Goal: Information Seeking & Learning: Check status

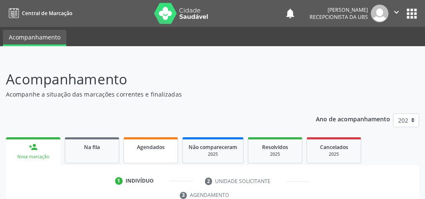
scroll to position [70, 0]
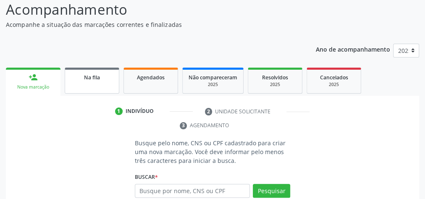
click at [104, 86] on link "Na fila" at bounding box center [92, 81] width 55 height 26
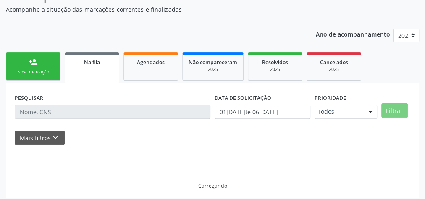
scroll to position [89, 0]
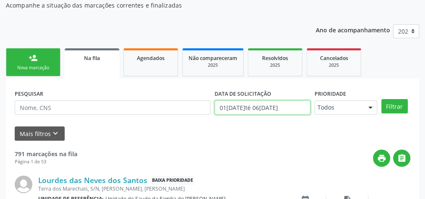
click at [282, 107] on input "01[DATE]té 06[DATE]" at bounding box center [262, 107] width 96 height 14
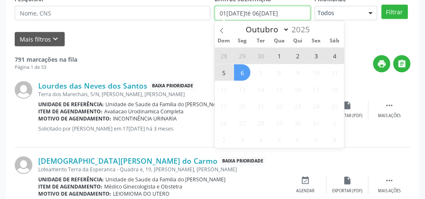
scroll to position [190, 0]
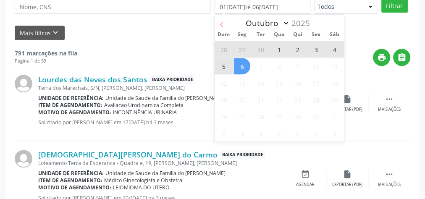
click at [223, 26] on icon at bounding box center [222, 24] width 6 height 6
select select "8"
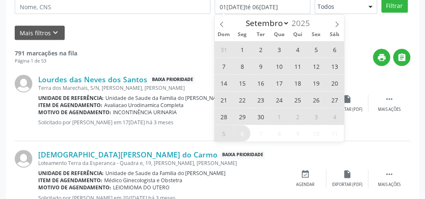
click at [282, 68] on span "10" at bounding box center [279, 66] width 16 height 16
type input "10[DATE]"
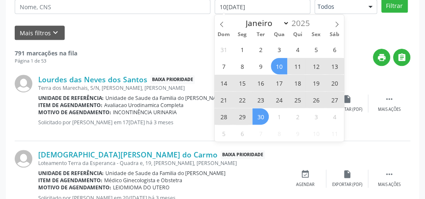
click at [261, 118] on span "30" at bounding box center [260, 116] width 16 height 16
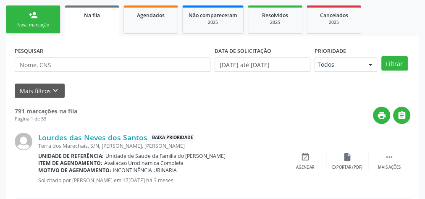
scroll to position [122, 0]
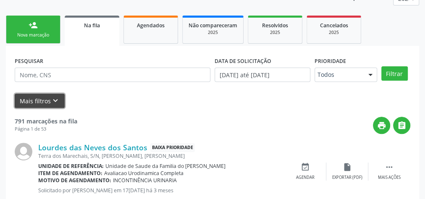
click at [37, 99] on button "Mais filtros keyboard_arrow_down" at bounding box center [40, 101] width 50 height 15
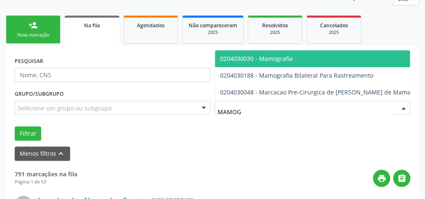
type input "MAMOGR"
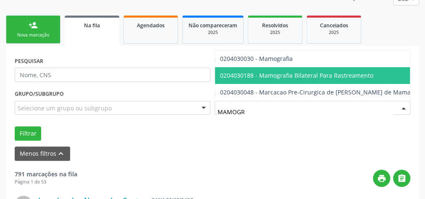
click at [273, 73] on span "0204030188 - Mamografia Bilateral Para Rastreamento" at bounding box center [296, 75] width 153 height 8
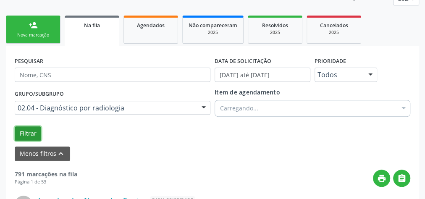
click at [18, 134] on button "Filtrar" at bounding box center [28, 133] width 26 height 14
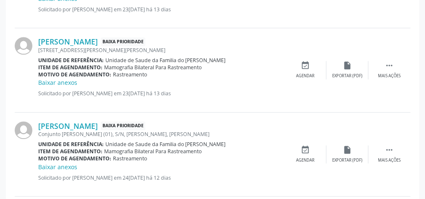
scroll to position [458, 0]
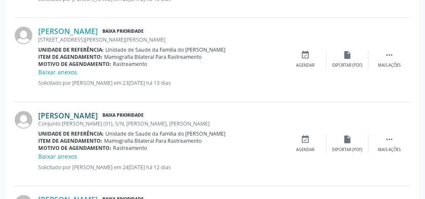
click at [98, 115] on link "[PERSON_NAME]" at bounding box center [68, 115] width 60 height 9
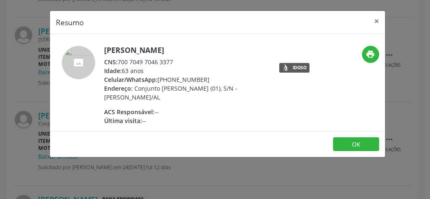
drag, startPoint x: 176, startPoint y: 60, endPoint x: 119, endPoint y: 62, distance: 57.1
click at [119, 62] on div "CNS: 700 7049 7046 3377" at bounding box center [185, 62] width 163 height 9
copy div "700 7049 7046 3377"
click at [375, 20] on button "×" at bounding box center [376, 21] width 17 height 21
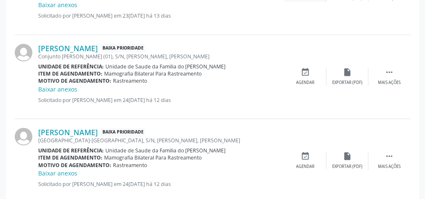
scroll to position [541, 0]
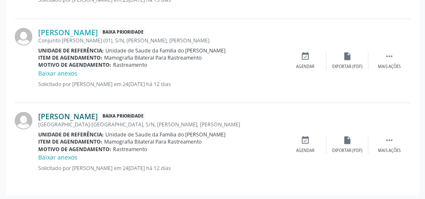
click at [98, 114] on link "[PERSON_NAME]" at bounding box center [68, 116] width 60 height 9
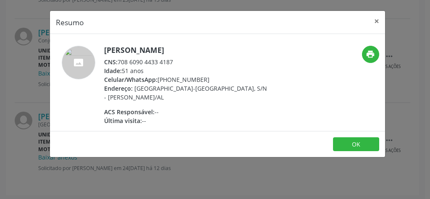
drag, startPoint x: 176, startPoint y: 61, endPoint x: 120, endPoint y: 61, distance: 56.2
click at [120, 61] on div "CNS: 708 6090 4433 4187" at bounding box center [185, 62] width 163 height 9
copy div "708 6090 4433 4187"
click at [379, 19] on button "×" at bounding box center [376, 21] width 17 height 21
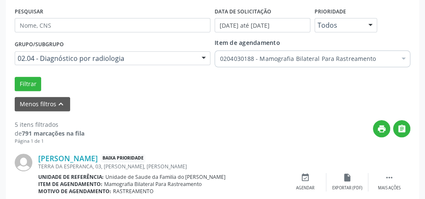
scroll to position [138, 0]
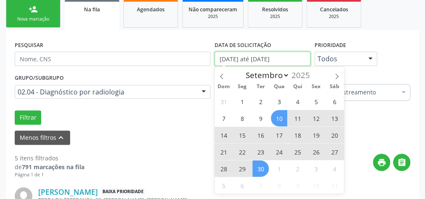
click at [277, 60] on input "[DATE] até [DATE]" at bounding box center [262, 59] width 96 height 14
click at [336, 74] on icon at bounding box center [337, 76] width 6 height 6
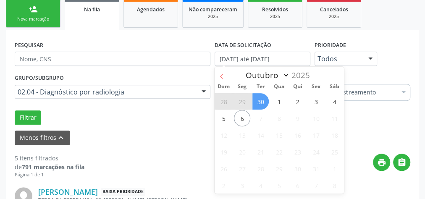
click at [223, 77] on icon at bounding box center [222, 76] width 6 height 6
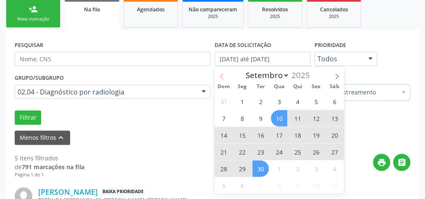
click at [223, 77] on icon at bounding box center [222, 76] width 6 height 6
select select "7"
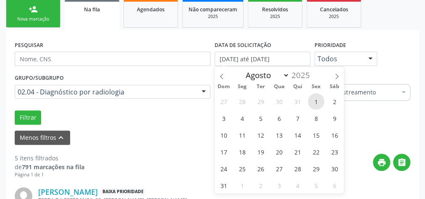
click at [316, 99] on span "1" at bounding box center [316, 101] width 16 height 16
type input "01[DATE]"
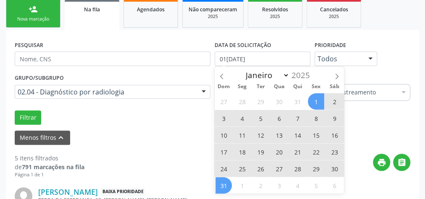
click at [222, 188] on span "31" at bounding box center [223, 185] width 16 height 16
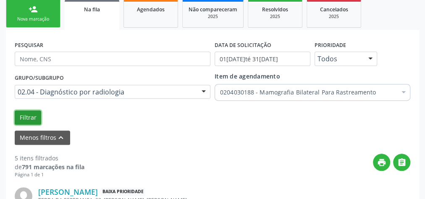
click at [29, 114] on button "Filtrar" at bounding box center [28, 117] width 26 height 14
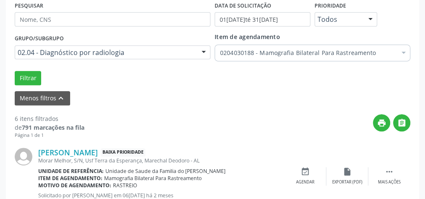
scroll to position [144, 0]
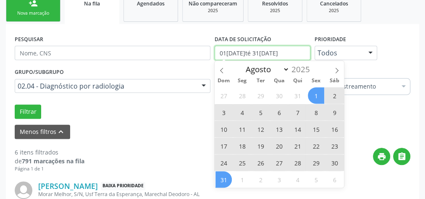
click at [262, 53] on input "01[DATE]té 31[DATE]" at bounding box center [262, 53] width 96 height 14
click at [334, 70] on icon at bounding box center [337, 71] width 6 height 6
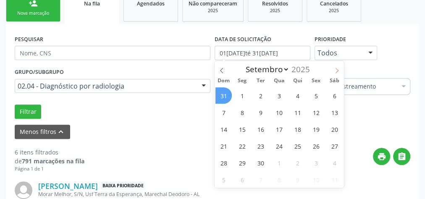
click at [334, 70] on icon at bounding box center [337, 71] width 6 height 6
select select "9"
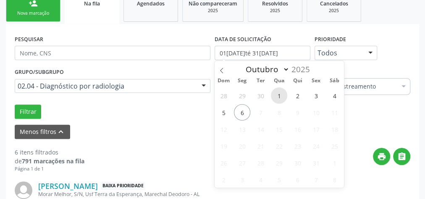
click at [276, 94] on span "1" at bounding box center [279, 95] width 16 height 16
type input "01[DATE]"
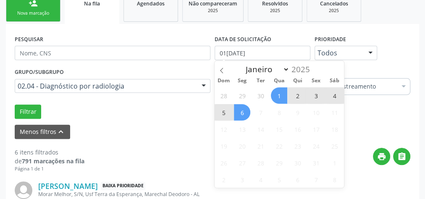
click at [242, 113] on span "6" at bounding box center [242, 112] width 16 height 16
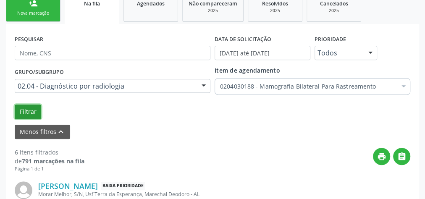
click at [29, 109] on button "Filtrar" at bounding box center [28, 112] width 26 height 14
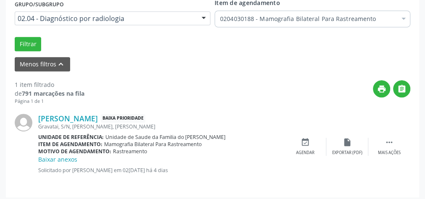
scroll to position [214, 0]
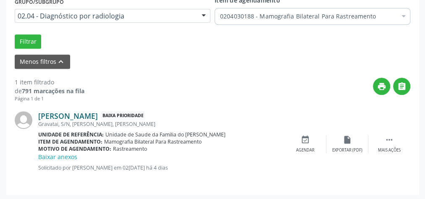
click at [98, 112] on link "[PERSON_NAME]" at bounding box center [68, 115] width 60 height 9
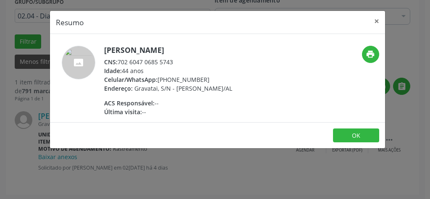
drag, startPoint x: 180, startPoint y: 63, endPoint x: 119, endPoint y: 63, distance: 61.3
click at [119, 63] on div "CNS: 702 6047 0685 5743" at bounding box center [168, 62] width 128 height 9
copy div "702 6047 0685 5743"
click at [375, 23] on button "×" at bounding box center [376, 21] width 17 height 21
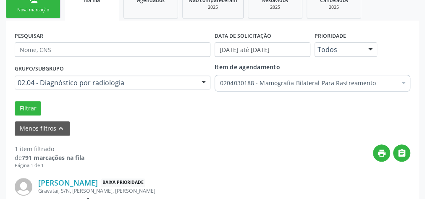
scroll to position [146, 0]
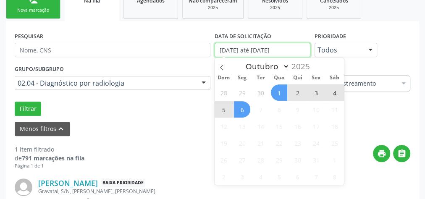
click at [268, 47] on input "[DATE] até [DATE]" at bounding box center [262, 50] width 96 height 14
click at [222, 67] on icon at bounding box center [222, 68] width 6 height 6
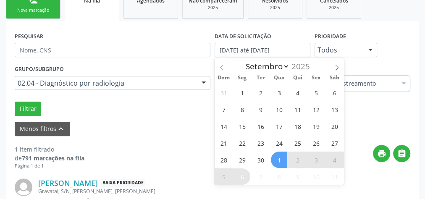
click at [222, 67] on icon at bounding box center [222, 68] width 6 height 6
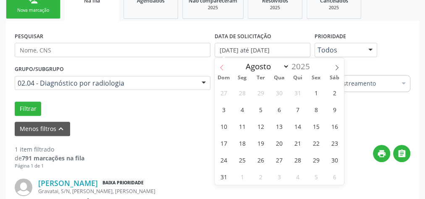
click at [222, 67] on icon at bounding box center [222, 68] width 6 height 6
select select "6"
click at [277, 110] on span "9" at bounding box center [279, 109] width 16 height 16
type input "09[DATE]"
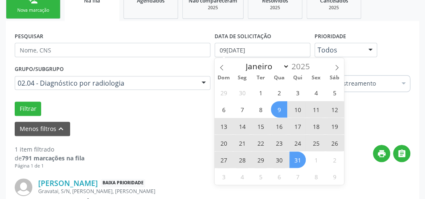
click at [296, 157] on span "31" at bounding box center [297, 160] width 16 height 16
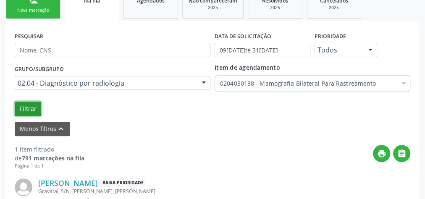
click at [28, 104] on button "Filtrar" at bounding box center [28, 109] width 26 height 14
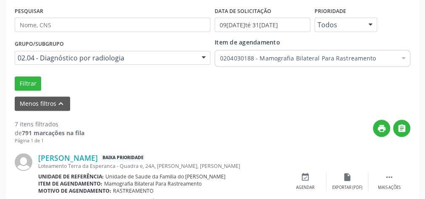
scroll to position [152, 0]
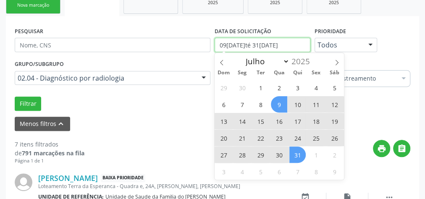
click at [270, 44] on input "09[DATE]té 31[DATE]" at bounding box center [262, 45] width 96 height 14
click at [332, 62] on span at bounding box center [336, 60] width 14 height 14
select select "7"
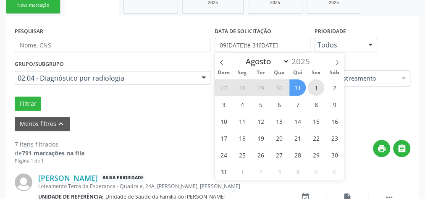
click at [317, 80] on span "1" at bounding box center [316, 87] width 16 height 16
type input "01[DATE]"
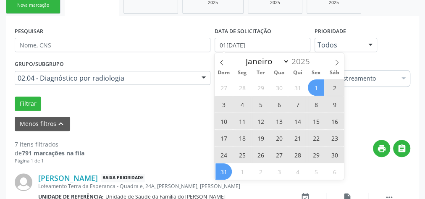
click at [225, 172] on span "31" at bounding box center [223, 171] width 16 height 16
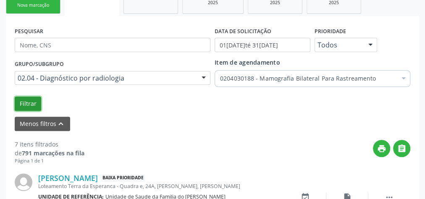
click at [28, 105] on button "Filtrar" at bounding box center [28, 104] width 26 height 14
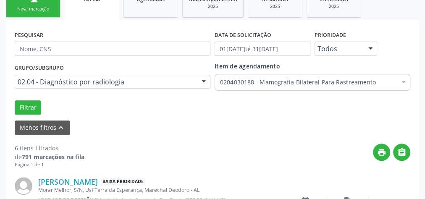
scroll to position [144, 0]
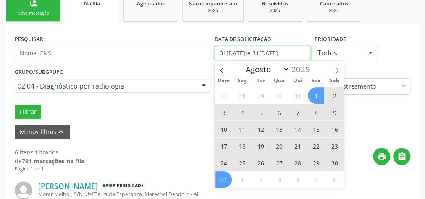
click at [249, 52] on input "01[DATE]té 31[DATE]" at bounding box center [262, 53] width 96 height 14
click at [333, 71] on span at bounding box center [336, 68] width 14 height 14
select select "8"
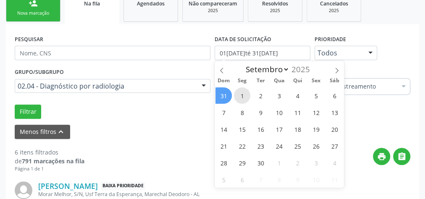
click at [243, 89] on span "1" at bounding box center [242, 95] width 16 height 16
type input "01[DATE]"
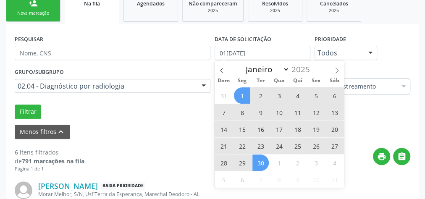
click at [256, 160] on span "30" at bounding box center [260, 162] width 16 height 16
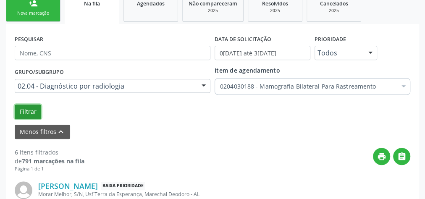
click at [29, 110] on button "Filtrar" at bounding box center [28, 112] width 26 height 14
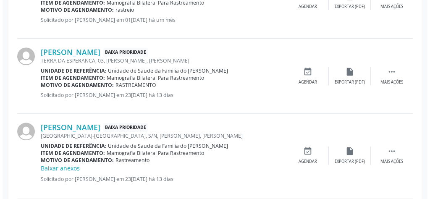
scroll to position [379, 0]
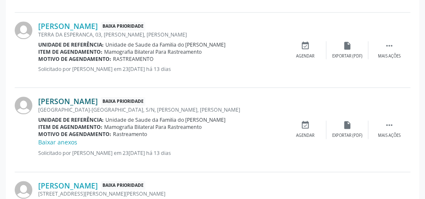
click at [98, 102] on link "[PERSON_NAME]" at bounding box center [68, 101] width 60 height 9
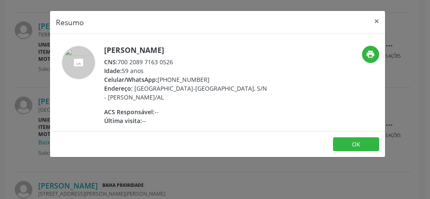
drag, startPoint x: 175, startPoint y: 61, endPoint x: 120, endPoint y: 62, distance: 55.4
click at [120, 62] on div "CNS: 700 2089 7163 0526" at bounding box center [185, 62] width 163 height 9
copy div "700 2089 7163 0526"
click at [374, 21] on button "×" at bounding box center [376, 21] width 17 height 21
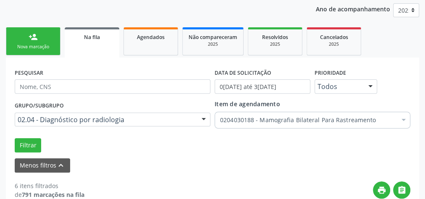
scroll to position [44, 0]
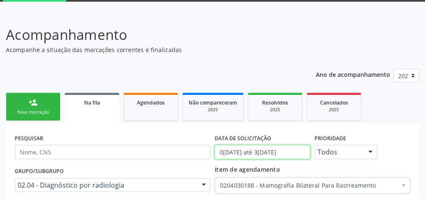
click at [269, 151] on input "0[DATE] até 3[DATE]" at bounding box center [262, 152] width 96 height 14
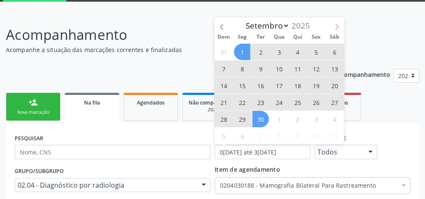
click at [335, 26] on icon at bounding box center [337, 27] width 6 height 6
select select "9"
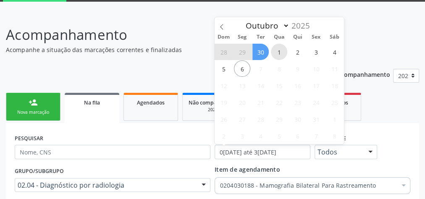
click at [282, 47] on span "1" at bounding box center [279, 52] width 16 height 16
type input "01[DATE]"
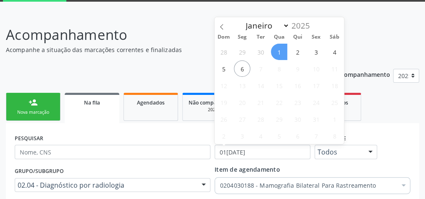
click at [282, 47] on span "1" at bounding box center [279, 52] width 16 height 16
select select "9"
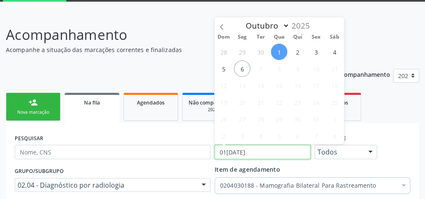
click at [278, 152] on input "01[DATE]" at bounding box center [262, 152] width 96 height 14
click at [280, 53] on span "1" at bounding box center [279, 52] width 16 height 16
type input "01[DATE]"
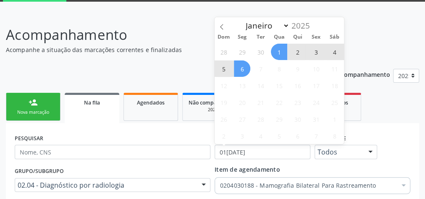
click at [243, 71] on span "6" at bounding box center [242, 68] width 16 height 16
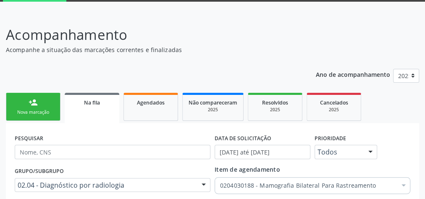
scroll to position [78, 0]
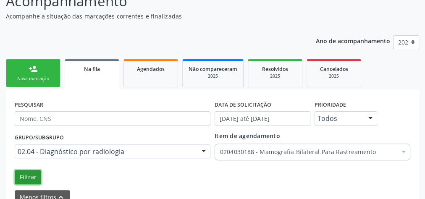
click at [32, 172] on button "Filtrar" at bounding box center [28, 177] width 26 height 14
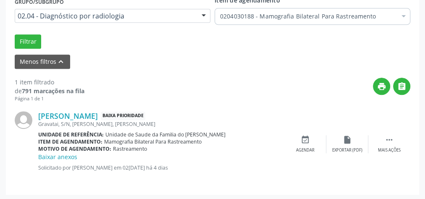
scroll to position [113, 0]
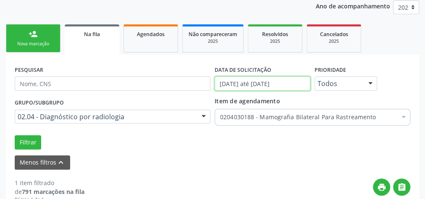
click at [234, 81] on input "[DATE] até [DATE]" at bounding box center [262, 83] width 96 height 14
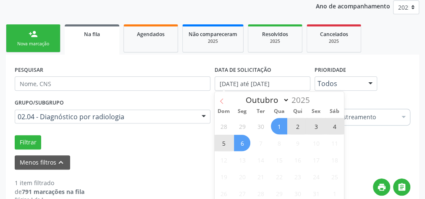
click at [219, 99] on icon at bounding box center [222, 101] width 6 height 6
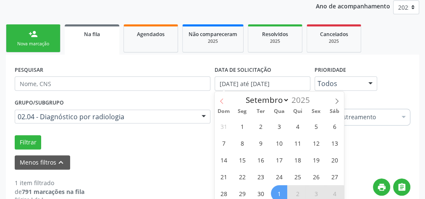
click at [222, 99] on icon at bounding box center [222, 101] width 6 height 6
select select "6"
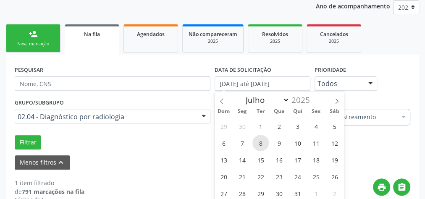
scroll to position [146, 0]
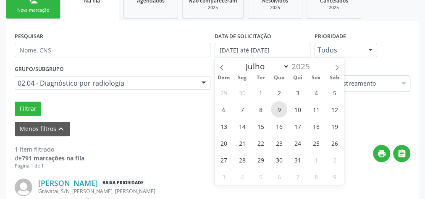
click at [275, 106] on span "9" at bounding box center [279, 109] width 16 height 16
type input "09[DATE]"
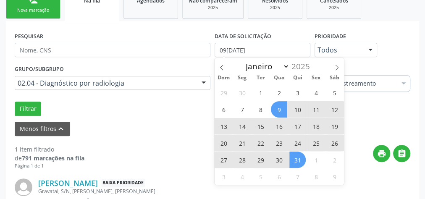
click at [293, 158] on span "31" at bounding box center [297, 160] width 16 height 16
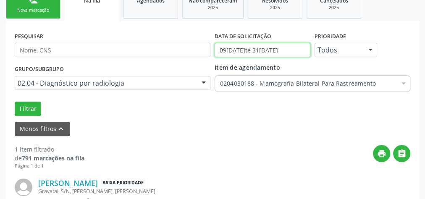
click at [298, 51] on input "09[DATE]té 31[DATE]" at bounding box center [262, 50] width 96 height 14
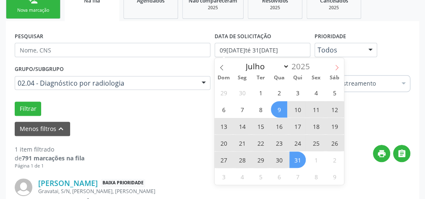
click at [335, 66] on icon at bounding box center [337, 68] width 6 height 6
select select "7"
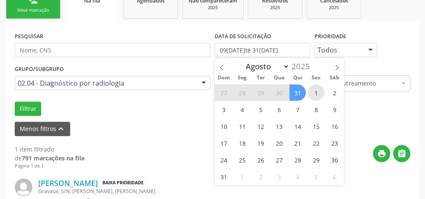
click at [317, 86] on span "1" at bounding box center [316, 92] width 16 height 16
type input "01[DATE]"
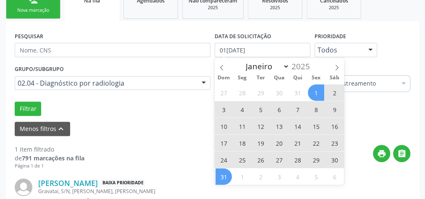
click at [225, 178] on span "31" at bounding box center [223, 176] width 16 height 16
click at [306, 49] on input "01[DATE]té 31[DATE]" at bounding box center [262, 50] width 96 height 14
click at [336, 66] on icon at bounding box center [337, 68] width 6 height 6
select select "8"
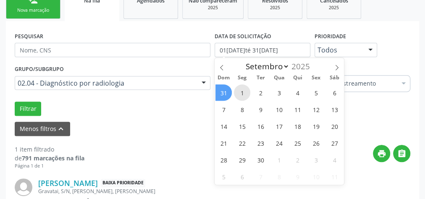
click at [242, 89] on span "1" at bounding box center [242, 92] width 16 height 16
type input "01[DATE]"
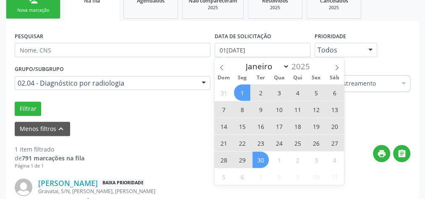
click at [257, 157] on span "30" at bounding box center [260, 160] width 16 height 16
click at [299, 51] on input "0[DATE] até 3[DATE]" at bounding box center [262, 50] width 96 height 14
click at [331, 66] on span at bounding box center [336, 65] width 14 height 14
select select "9"
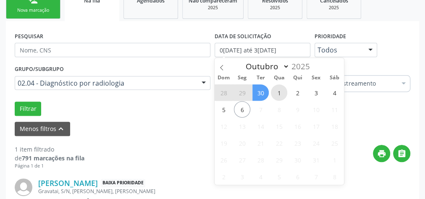
click at [276, 88] on span "1" at bounding box center [279, 92] width 16 height 16
type input "01[DATE]"
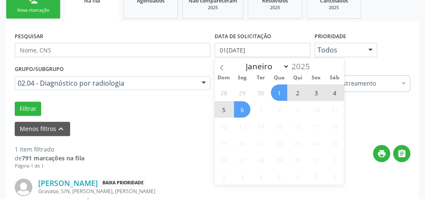
click at [241, 112] on span "6" at bounding box center [242, 109] width 16 height 16
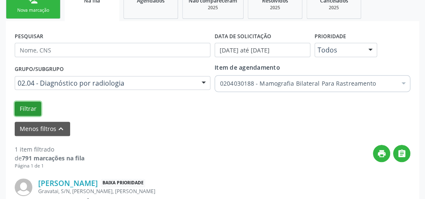
click at [31, 104] on button "Filtrar" at bounding box center [28, 109] width 26 height 14
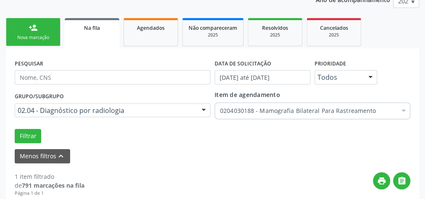
scroll to position [113, 0]
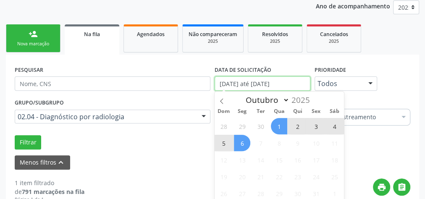
click at [272, 80] on input "[DATE] até [DATE]" at bounding box center [262, 83] width 96 height 14
click at [279, 125] on span "1" at bounding box center [279, 126] width 16 height 16
type input "01[DATE]"
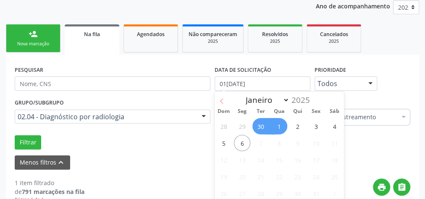
click at [220, 100] on icon at bounding box center [222, 101] width 6 height 6
select select "8"
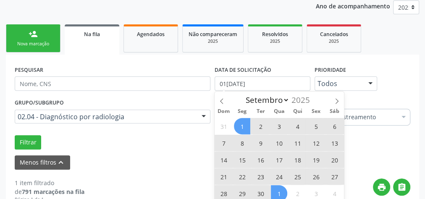
click at [242, 121] on span "1" at bounding box center [242, 126] width 16 height 16
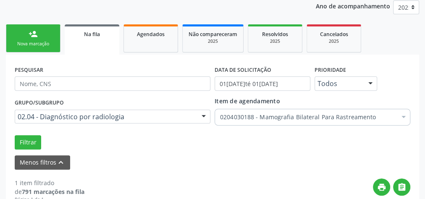
scroll to position [115, 0]
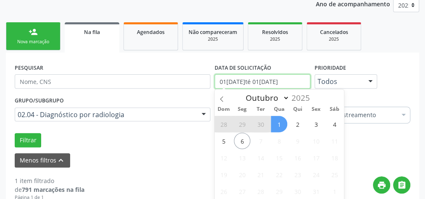
click at [258, 81] on input "01[DATE]té 01[DATE]" at bounding box center [262, 81] width 96 height 14
click at [224, 98] on icon at bounding box center [222, 99] width 6 height 6
select select "8"
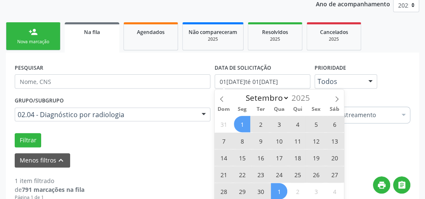
click at [277, 188] on span "1" at bounding box center [279, 191] width 16 height 16
type input "01[DATE]"
click at [243, 126] on span "1" at bounding box center [242, 124] width 16 height 16
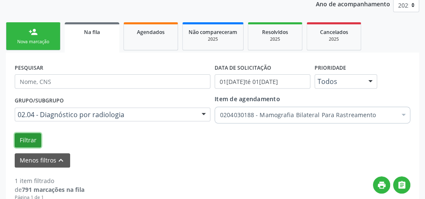
click at [25, 141] on button "Filtrar" at bounding box center [28, 140] width 26 height 14
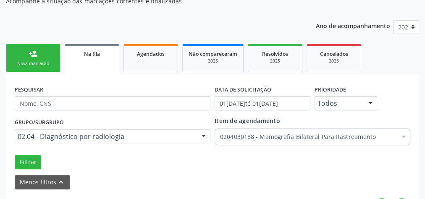
scroll to position [78, 0]
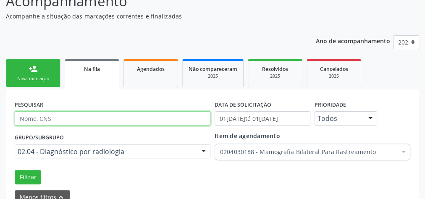
click at [84, 120] on input "text" at bounding box center [113, 118] width 196 height 14
type input "EDVANIA"
click at [15, 170] on button "Filtrar" at bounding box center [28, 177] width 26 height 14
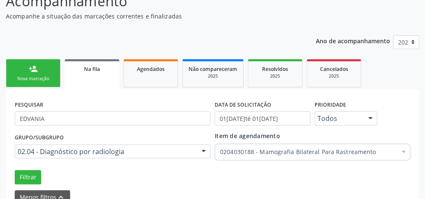
scroll to position [123, 0]
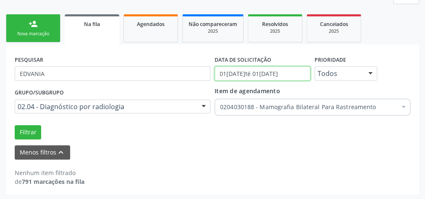
click at [267, 74] on input "01[DATE]té 01[DATE]" at bounding box center [262, 73] width 96 height 14
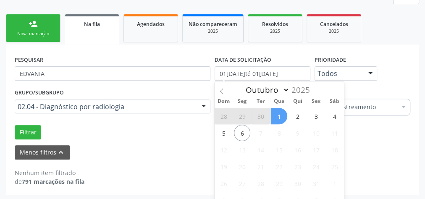
click at [280, 118] on span "1" at bounding box center [279, 116] width 16 height 16
type input "01[DATE]"
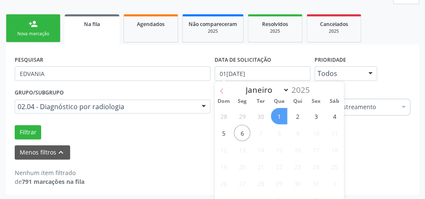
click at [222, 90] on icon at bounding box center [222, 91] width 6 height 6
select select "8"
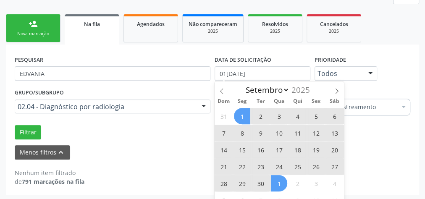
click at [246, 112] on span "1" at bounding box center [242, 116] width 16 height 16
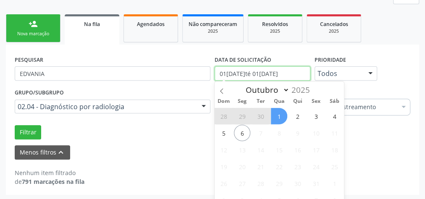
click at [248, 71] on input "01[DATE]té 01[DATE]" at bounding box center [262, 73] width 96 height 14
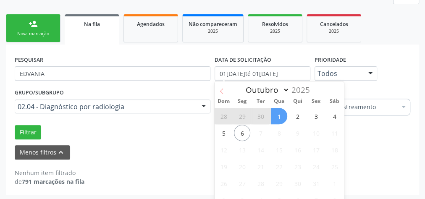
click at [223, 91] on icon at bounding box center [222, 91] width 6 height 6
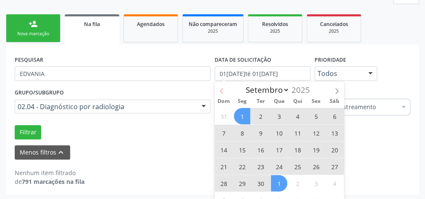
click at [223, 91] on icon at bounding box center [222, 91] width 6 height 6
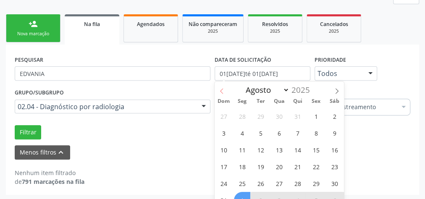
click at [223, 91] on icon at bounding box center [222, 91] width 6 height 6
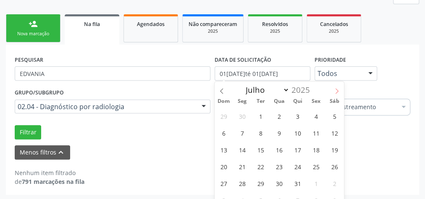
click at [336, 89] on icon at bounding box center [336, 90] width 3 height 5
select select "7"
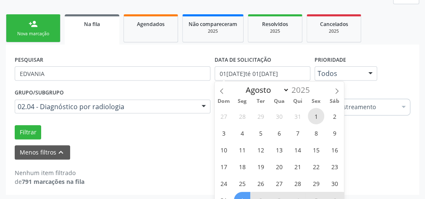
click at [313, 117] on span "1" at bounding box center [316, 116] width 16 height 16
type input "01[DATE]"
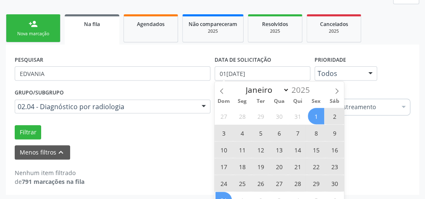
click at [225, 194] on span "31" at bounding box center [223, 200] width 16 height 16
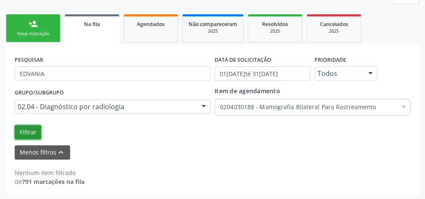
click at [28, 132] on button "Filtrar" at bounding box center [28, 132] width 26 height 14
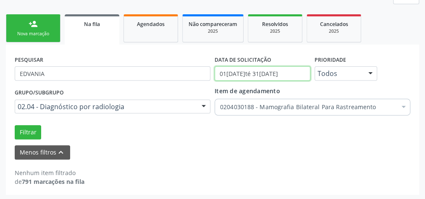
click at [260, 74] on input "01[DATE]té 31[DATE]" at bounding box center [262, 73] width 96 height 14
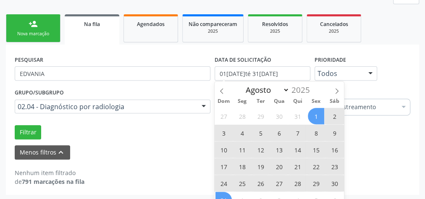
click at [316, 120] on span "1" at bounding box center [316, 116] width 16 height 16
type input "01[DATE]"
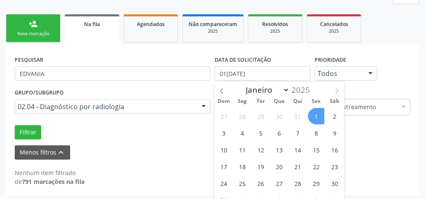
click at [334, 90] on icon at bounding box center [337, 91] width 6 height 6
select select "8"
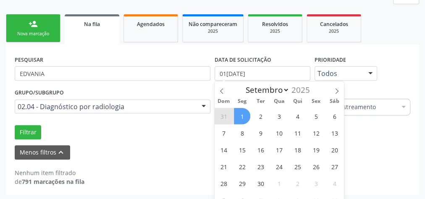
click at [240, 114] on span "1" at bounding box center [242, 116] width 16 height 16
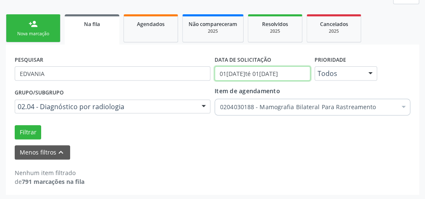
click at [267, 74] on input "01[DATE]té 01[DATE]" at bounding box center [262, 73] width 96 height 14
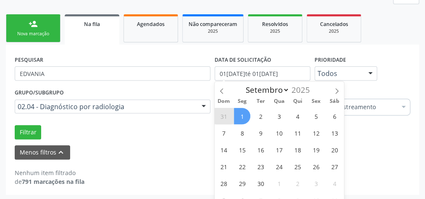
click at [241, 113] on span "1" at bounding box center [242, 116] width 16 height 16
type input "01[DATE]"
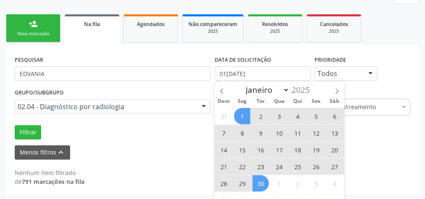
click at [259, 179] on span "30" at bounding box center [260, 183] width 16 height 16
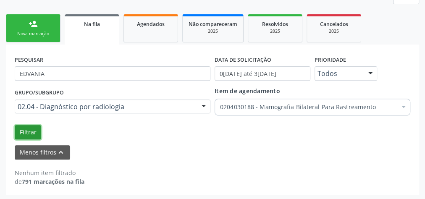
click at [33, 131] on button "Filtrar" at bounding box center [28, 132] width 26 height 14
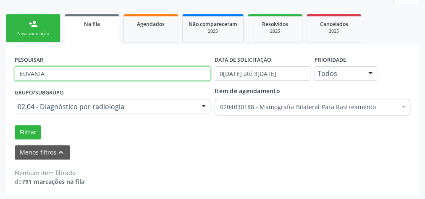
click at [55, 72] on input "EDVANIA" at bounding box center [113, 73] width 196 height 14
type input "E"
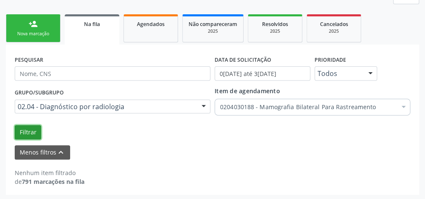
drag, startPoint x: 31, startPoint y: 133, endPoint x: 35, endPoint y: 134, distance: 4.4
click at [34, 133] on button "Filtrar" at bounding box center [28, 132] width 26 height 14
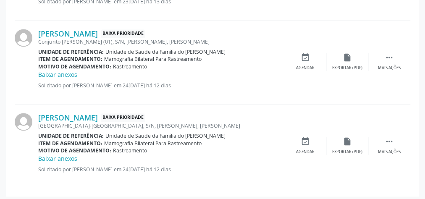
scroll to position [615, 0]
